Goal: Information Seeking & Learning: Learn about a topic

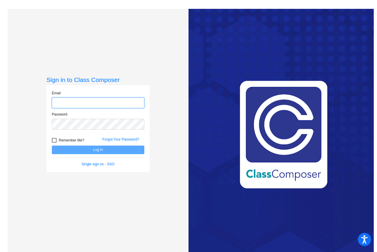
type input "[EMAIL_ADDRESS][DOMAIN_NAME]"
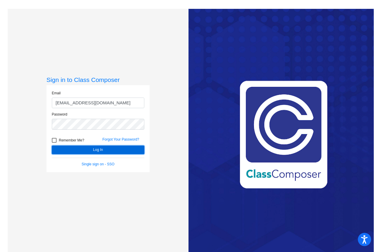
click at [125, 150] on button "Log In" at bounding box center [98, 150] width 93 height 9
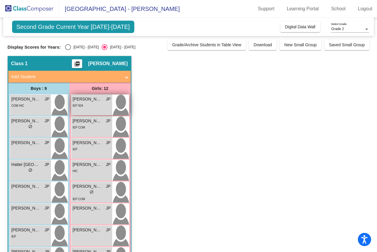
click at [85, 105] on div "IEP 504" at bounding box center [92, 105] width 38 height 6
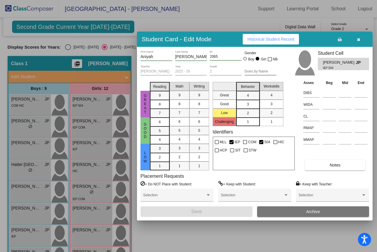
click at [359, 39] on icon "button" at bounding box center [358, 39] width 3 height 4
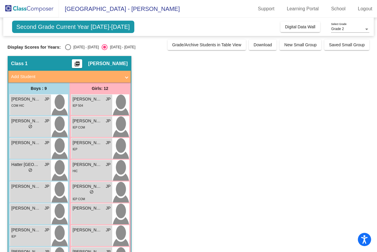
click at [69, 49] on div "Select an option" at bounding box center [68, 47] width 6 height 6
click at [68, 50] on input "[DATE] - [DATE]" at bounding box center [68, 50] width 0 height 0
radio input "true"
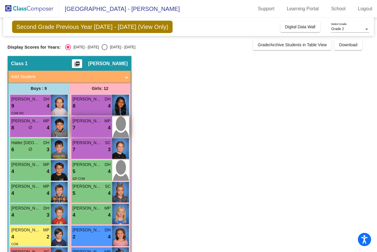
click at [95, 127] on div "7 lock do_not_disturb_alt 4" at bounding box center [92, 128] width 38 height 8
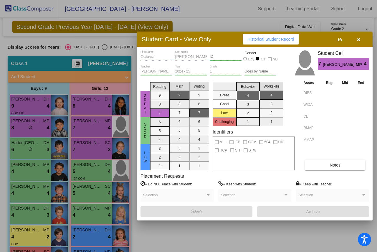
click at [358, 38] on icon "button" at bounding box center [358, 39] width 3 height 4
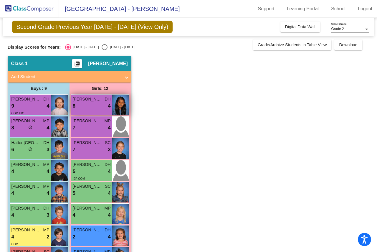
click at [93, 107] on div "8 lock do_not_disturb_alt 4" at bounding box center [92, 106] width 38 height 8
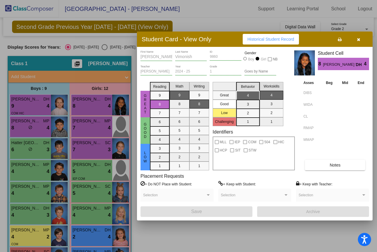
click at [359, 39] on icon "button" at bounding box center [358, 39] width 3 height 4
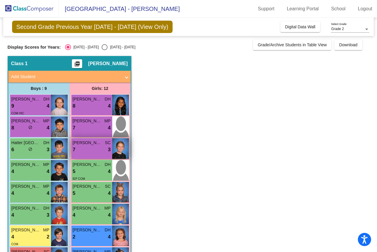
click at [88, 147] on div "7 lock do_not_disturb_alt 3" at bounding box center [92, 150] width 38 height 8
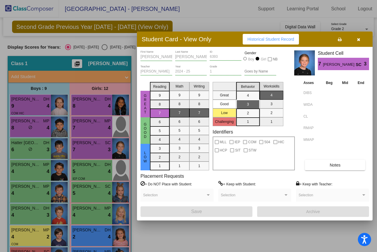
click at [331, 164] on span "Notes" at bounding box center [335, 165] width 11 height 5
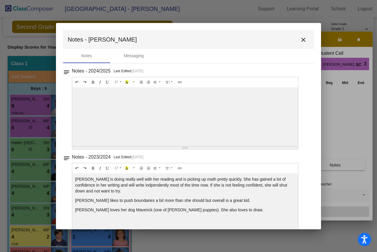
click at [301, 41] on mat-icon "close" at bounding box center [303, 39] width 7 height 7
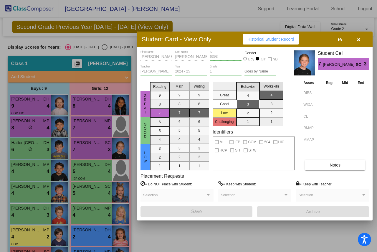
click at [81, 174] on div at bounding box center [188, 126] width 377 height 252
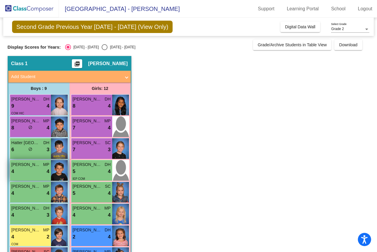
click at [28, 169] on div "4 lock do_not_disturb_alt 4" at bounding box center [30, 172] width 38 height 8
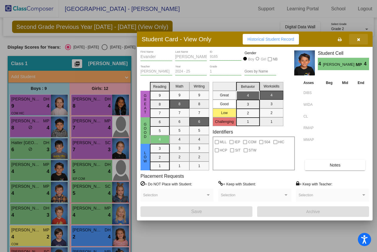
click at [359, 42] on button "button" at bounding box center [358, 39] width 19 height 11
